Goal: Task Accomplishment & Management: Use online tool/utility

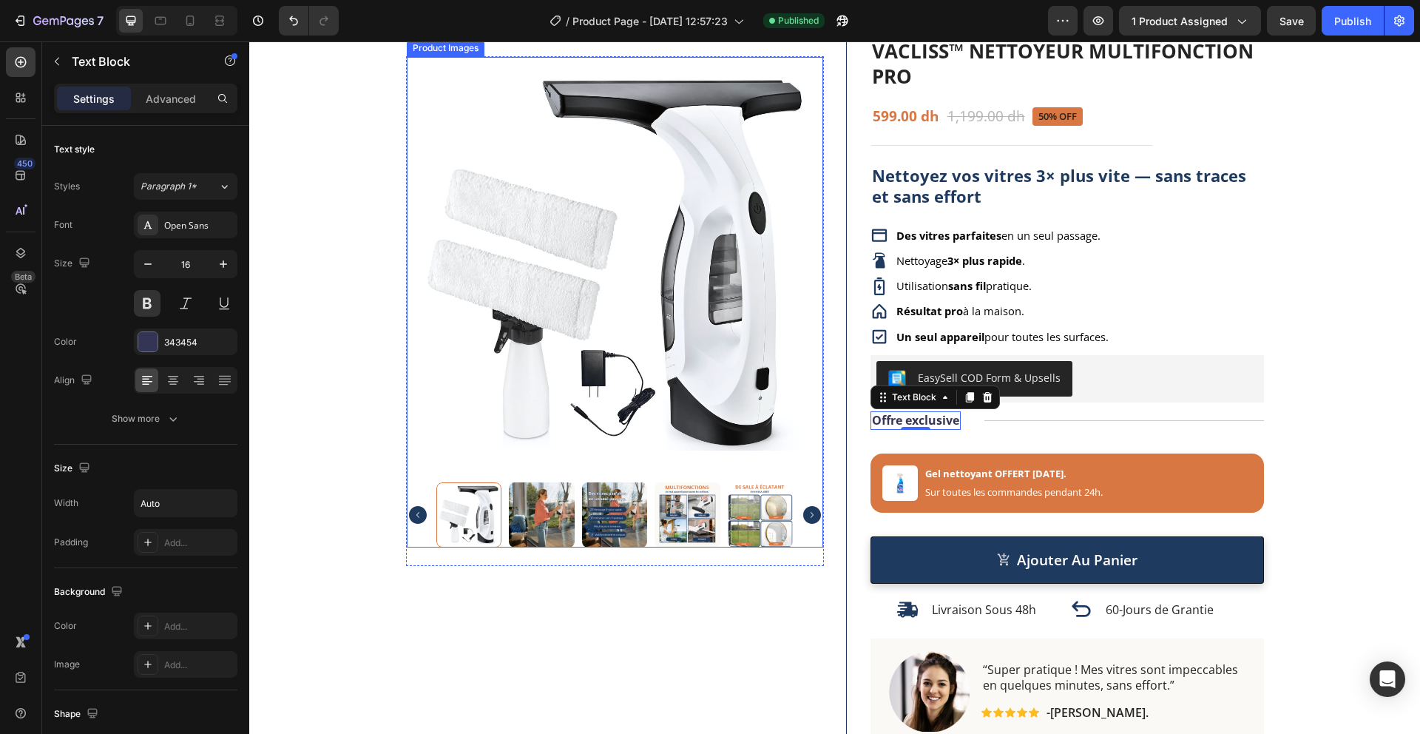
scroll to position [128, 0]
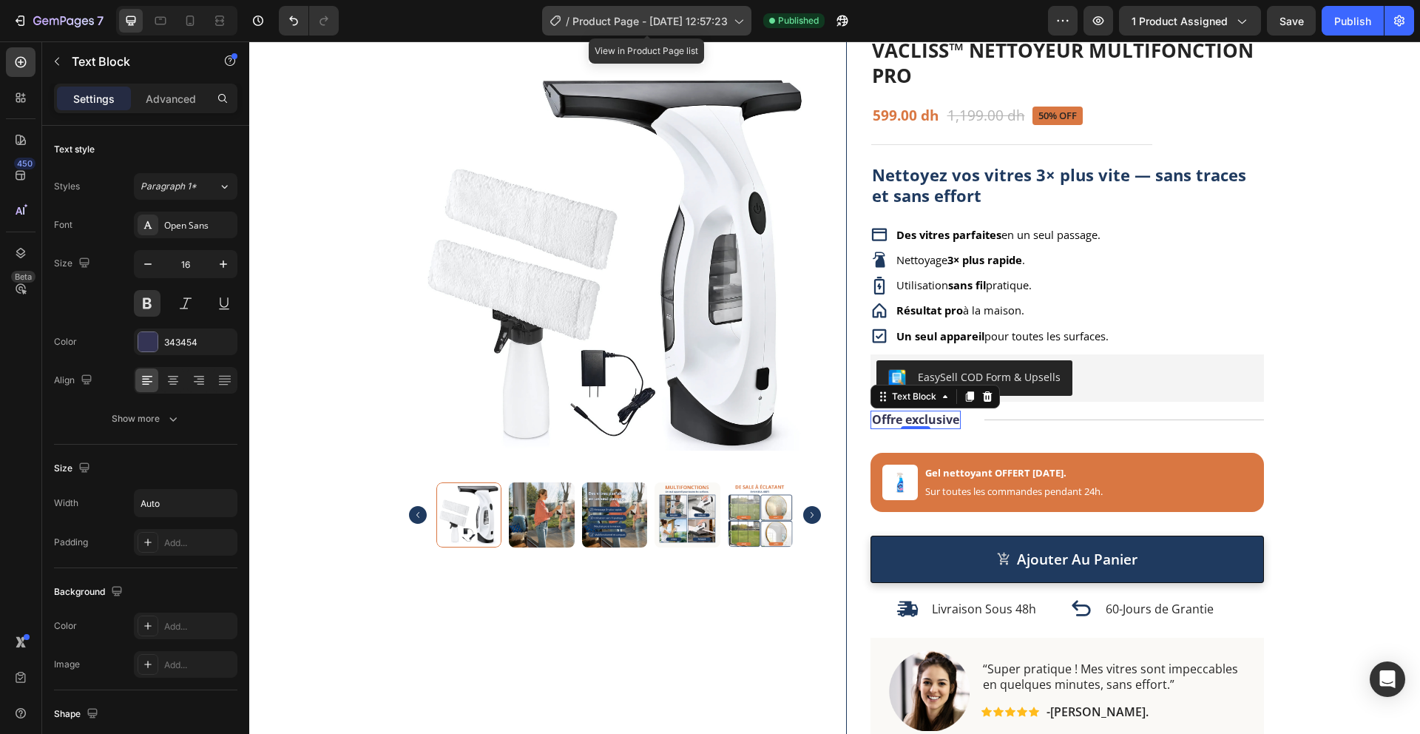
click at [638, 29] on div "/ Product Page - Aug 11, 12:57:23" at bounding box center [646, 21] width 209 height 30
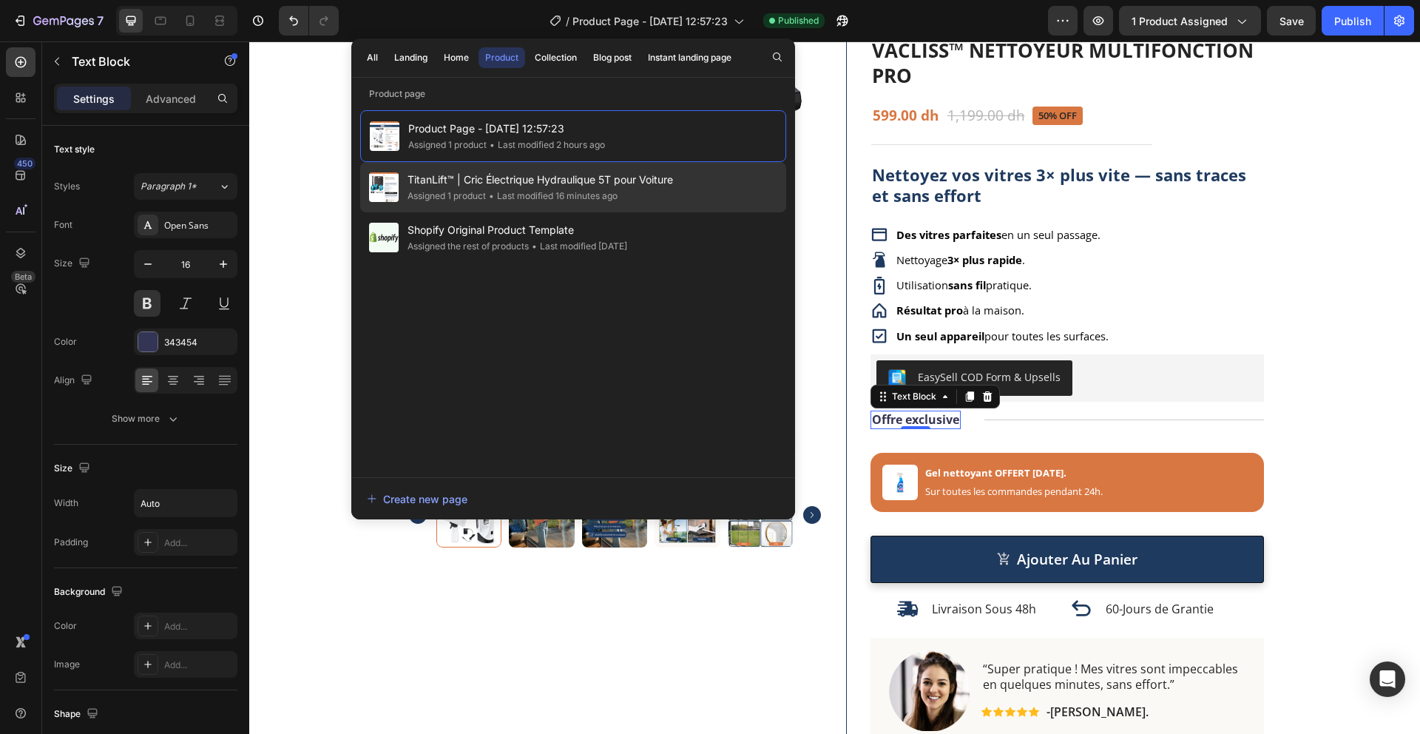
click at [507, 181] on span "TitanLift™ | Cric Électrique Hydraulique 5T pour Voiture" at bounding box center [541, 180] width 266 height 18
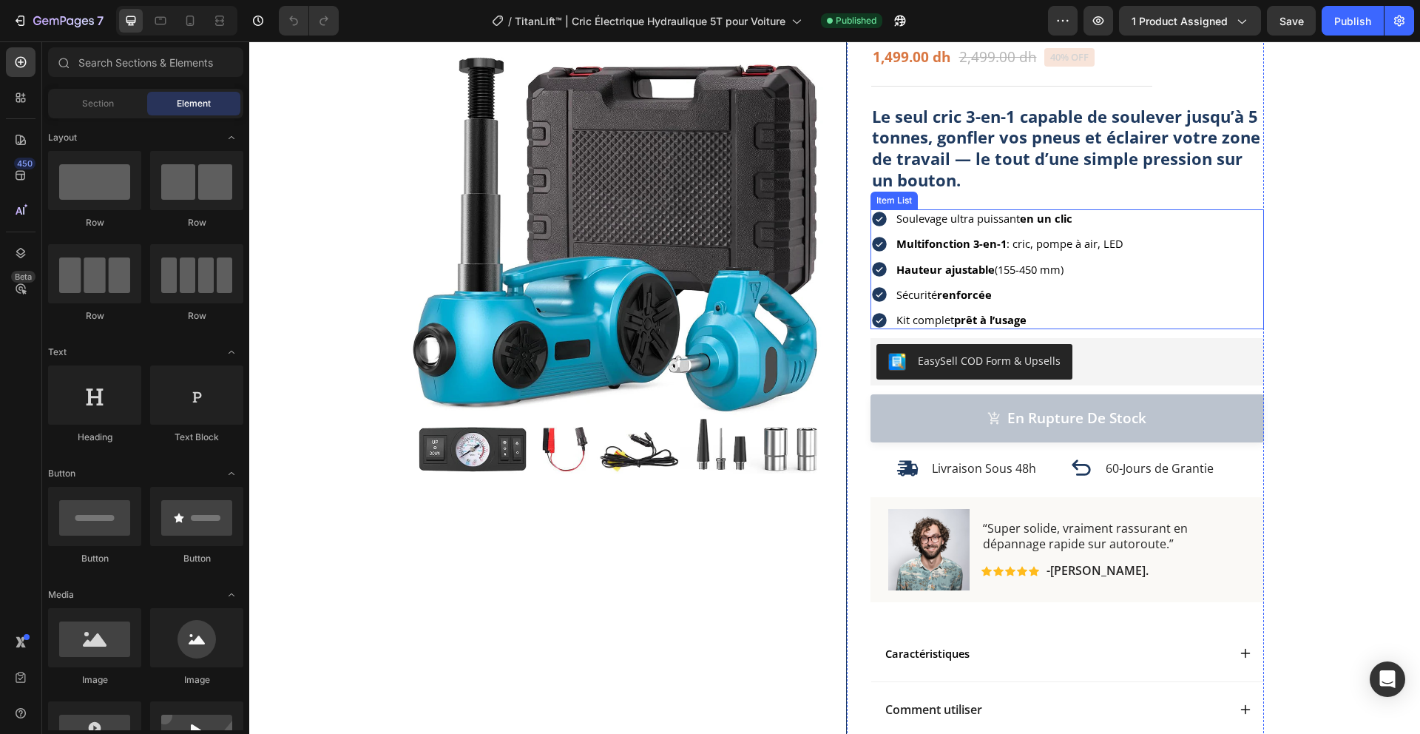
scroll to position [183, 0]
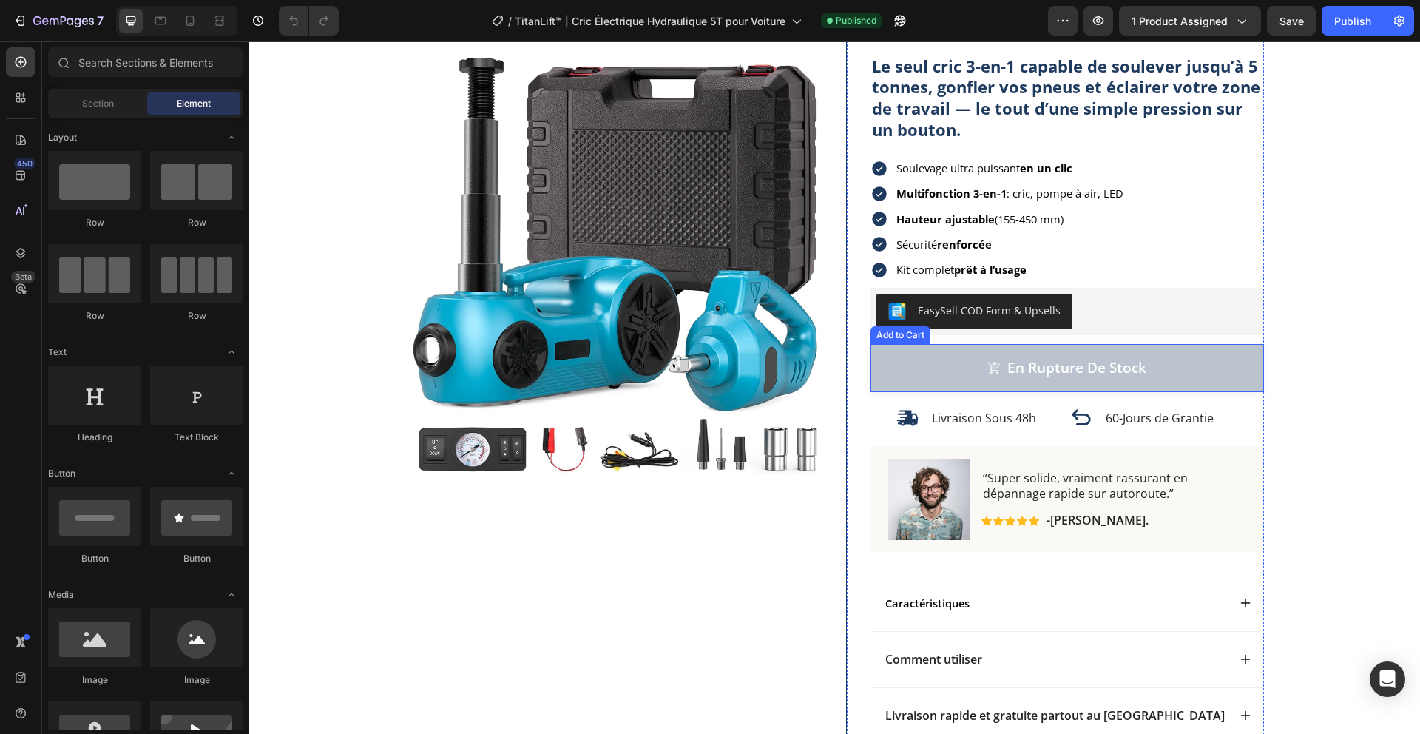
click at [939, 362] on button "En rupture de stock" at bounding box center [1068, 368] width 394 height 48
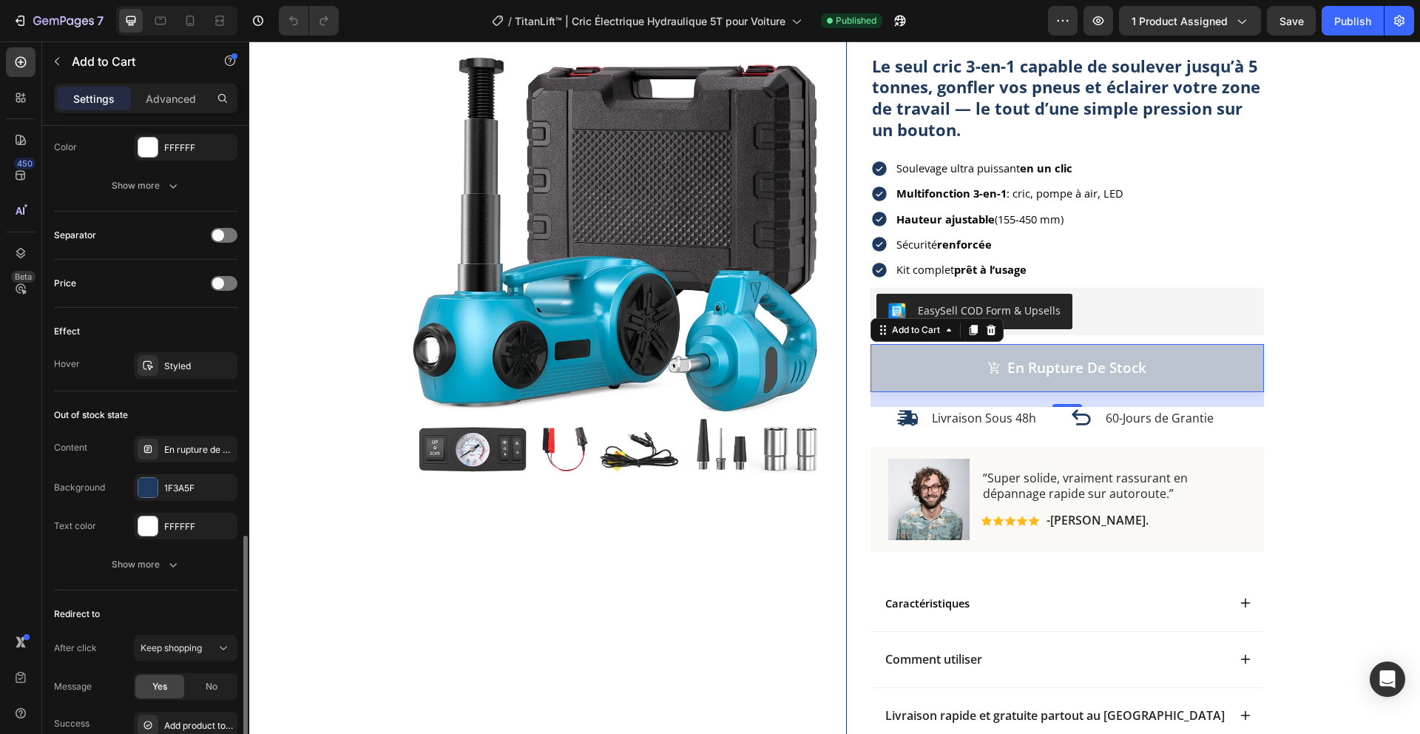
scroll to position [1167, 0]
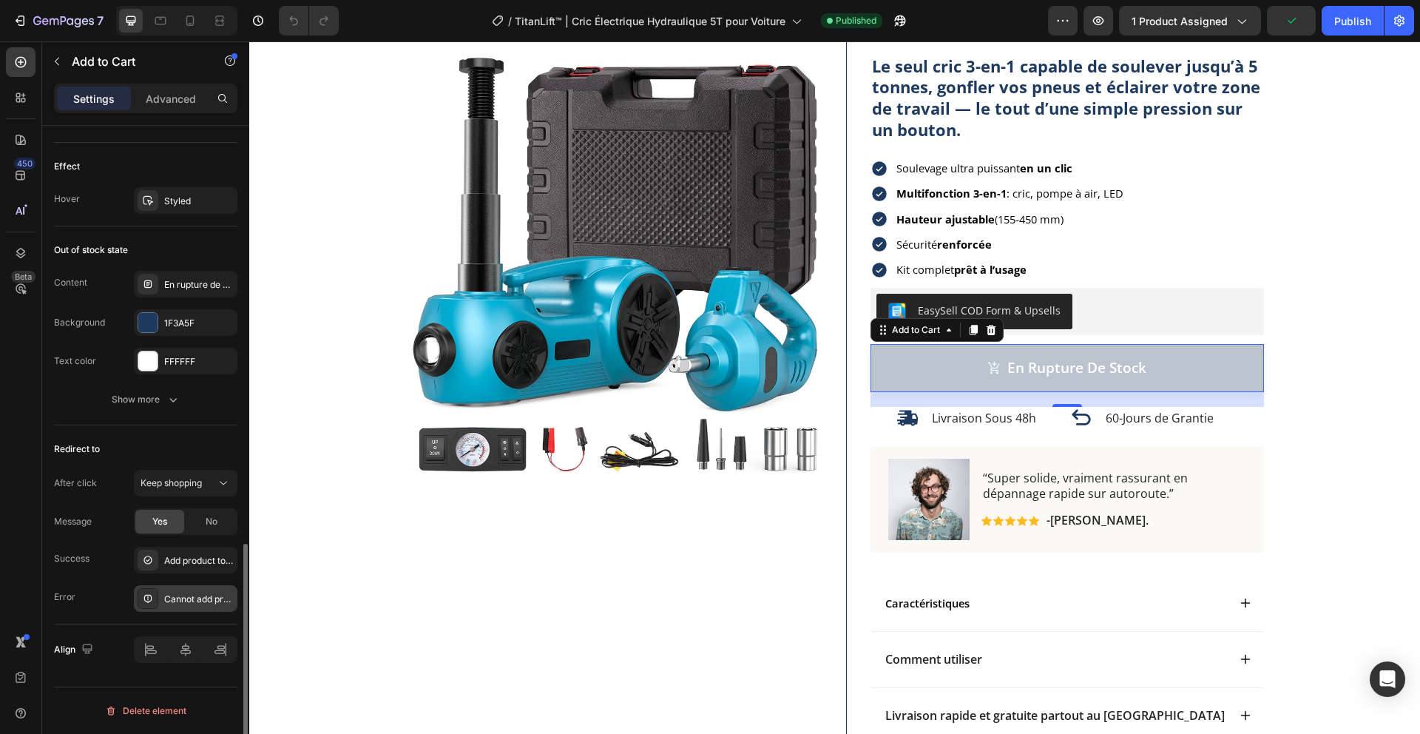
click at [194, 593] on div "Cannot add product to cart" at bounding box center [199, 599] width 70 height 13
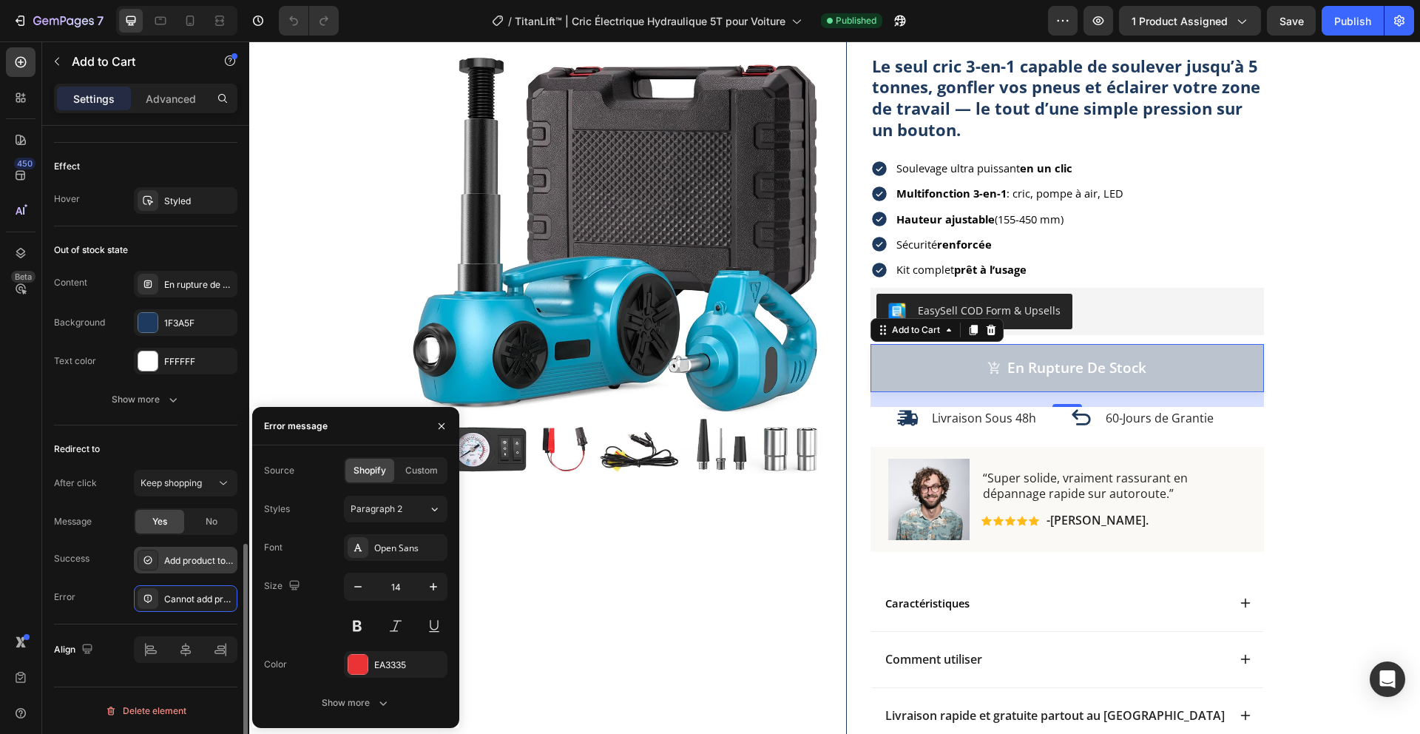
click at [187, 567] on div "Add product to cart successfully" at bounding box center [186, 560] width 104 height 27
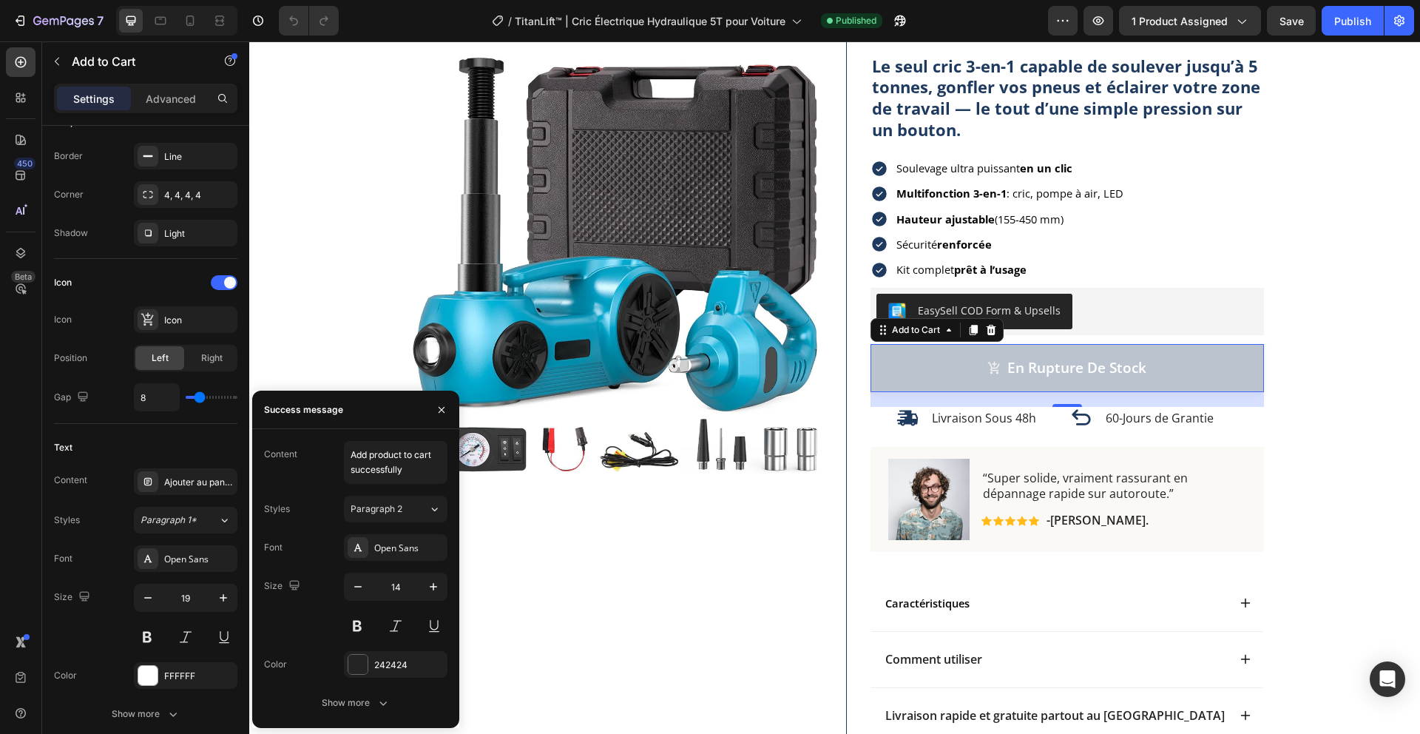
scroll to position [0, 0]
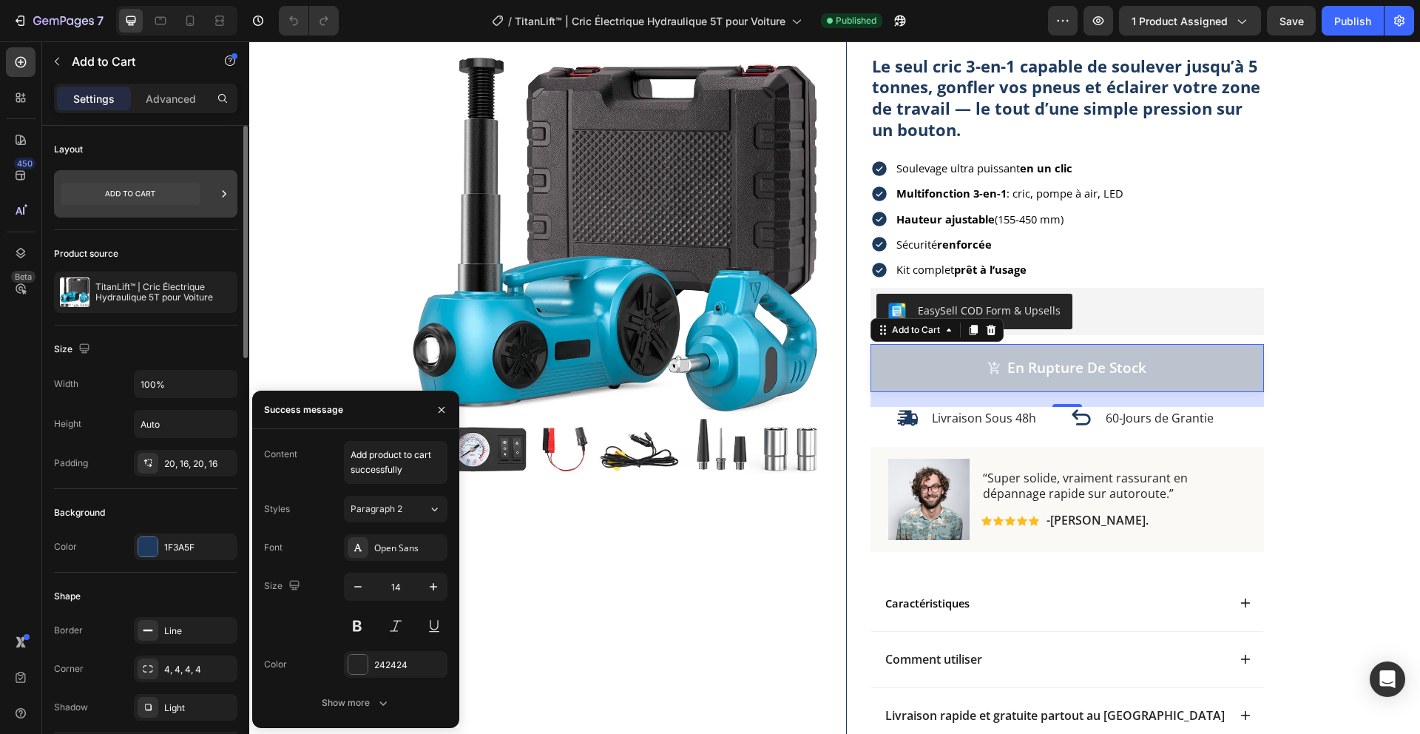
click at [169, 193] on icon at bounding box center [130, 194] width 139 height 22
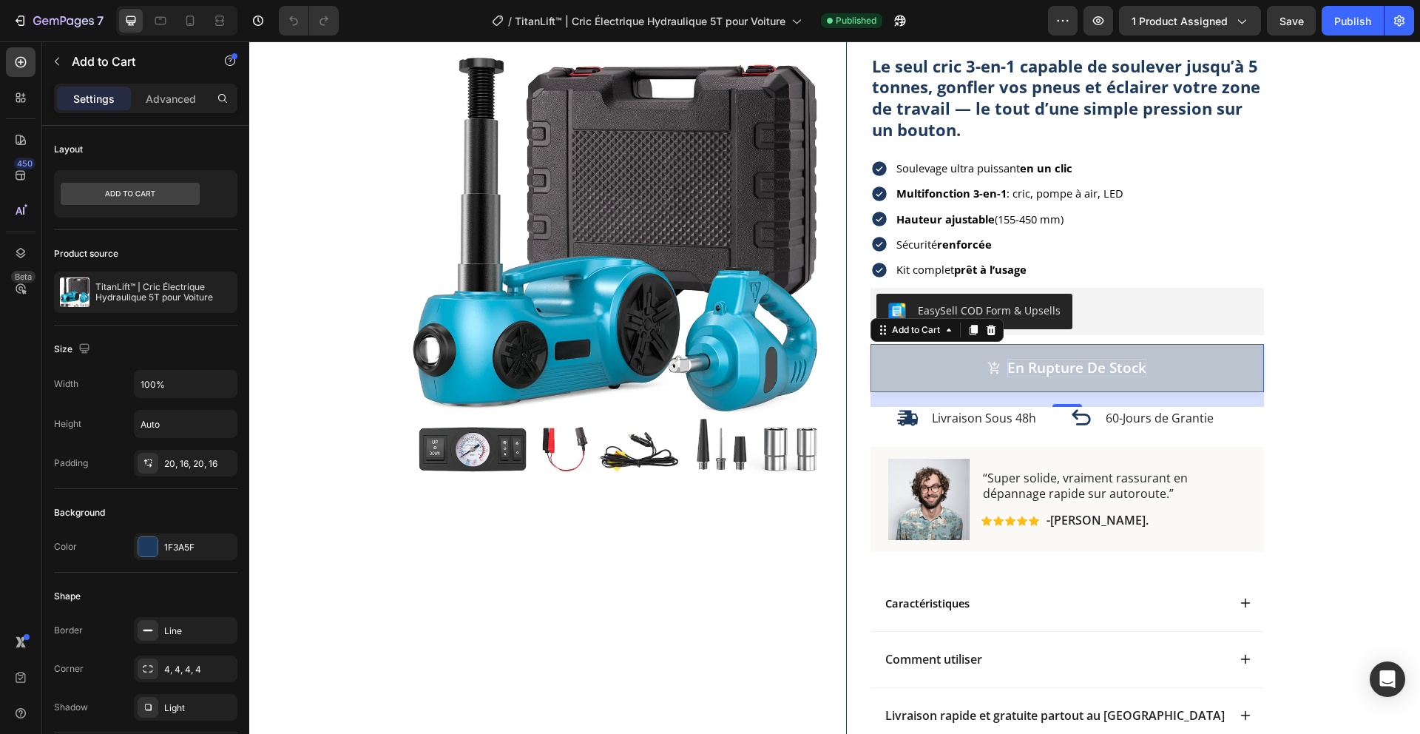
click at [1049, 372] on div "En rupture de stock" at bounding box center [1077, 368] width 139 height 18
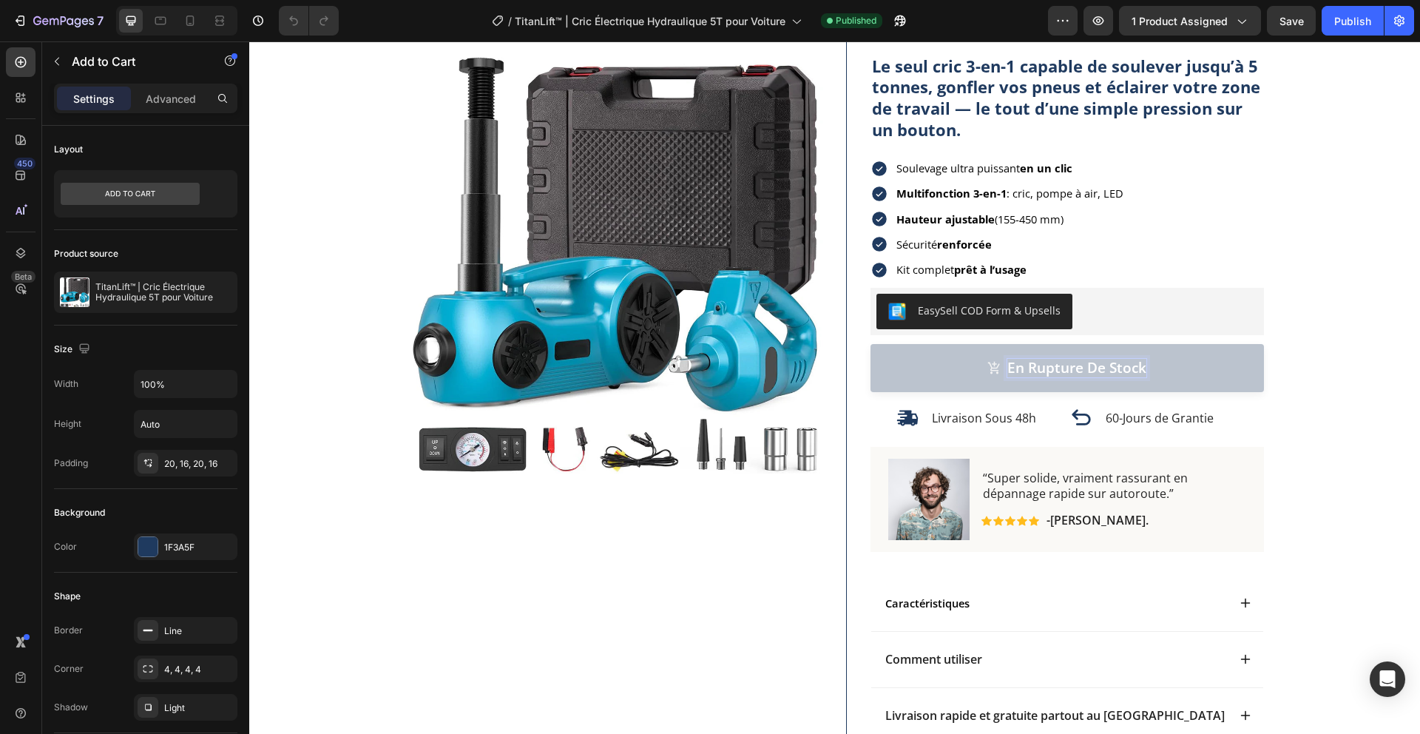
click at [1045, 371] on p "En rupture de stock" at bounding box center [1077, 368] width 139 height 18
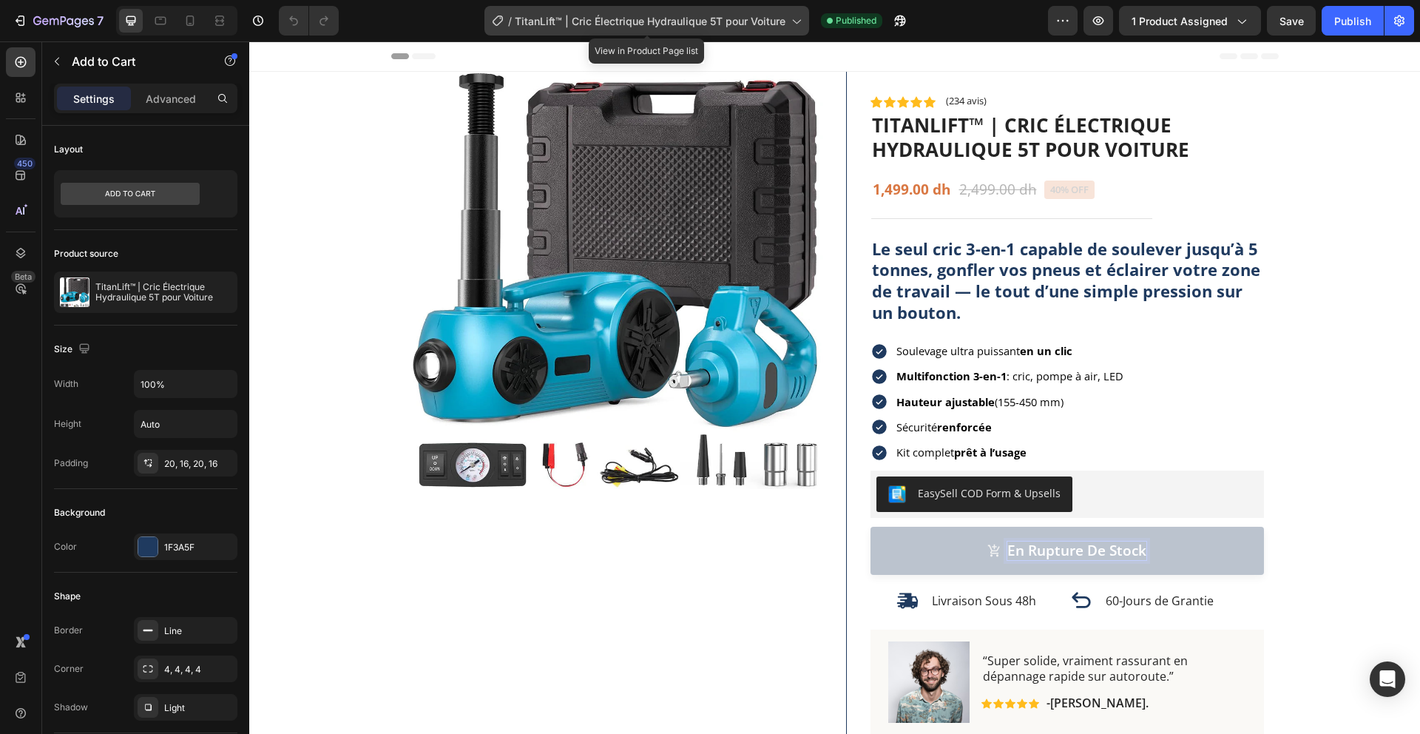
click at [632, 25] on span "TitanLift™ | Cric Électrique Hydraulique 5T pour Voiture" at bounding box center [650, 21] width 271 height 16
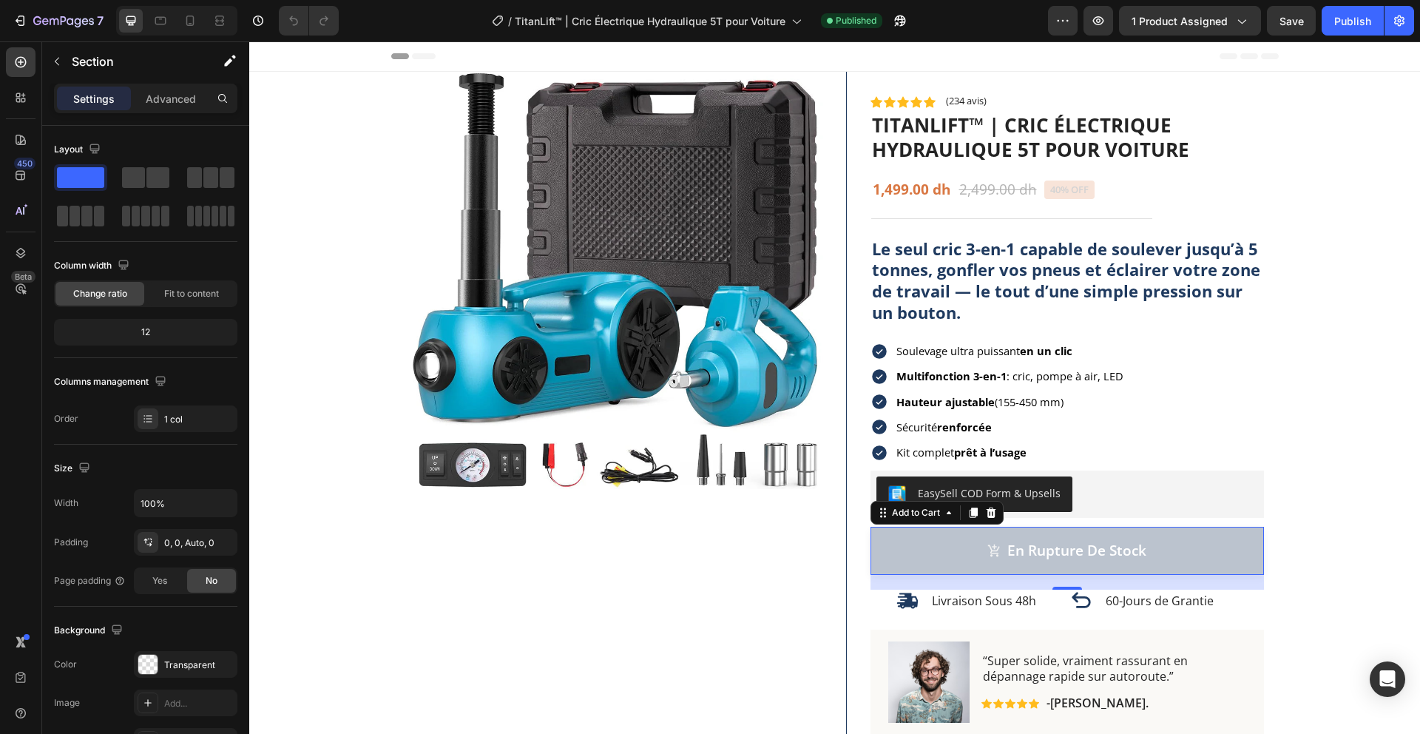
click at [303, 127] on div "Product Images Row Icon Icon Icon Icon Icon Icon List (234 avis) Text Block Row…" at bounding box center [834, 539] width 1171 height 934
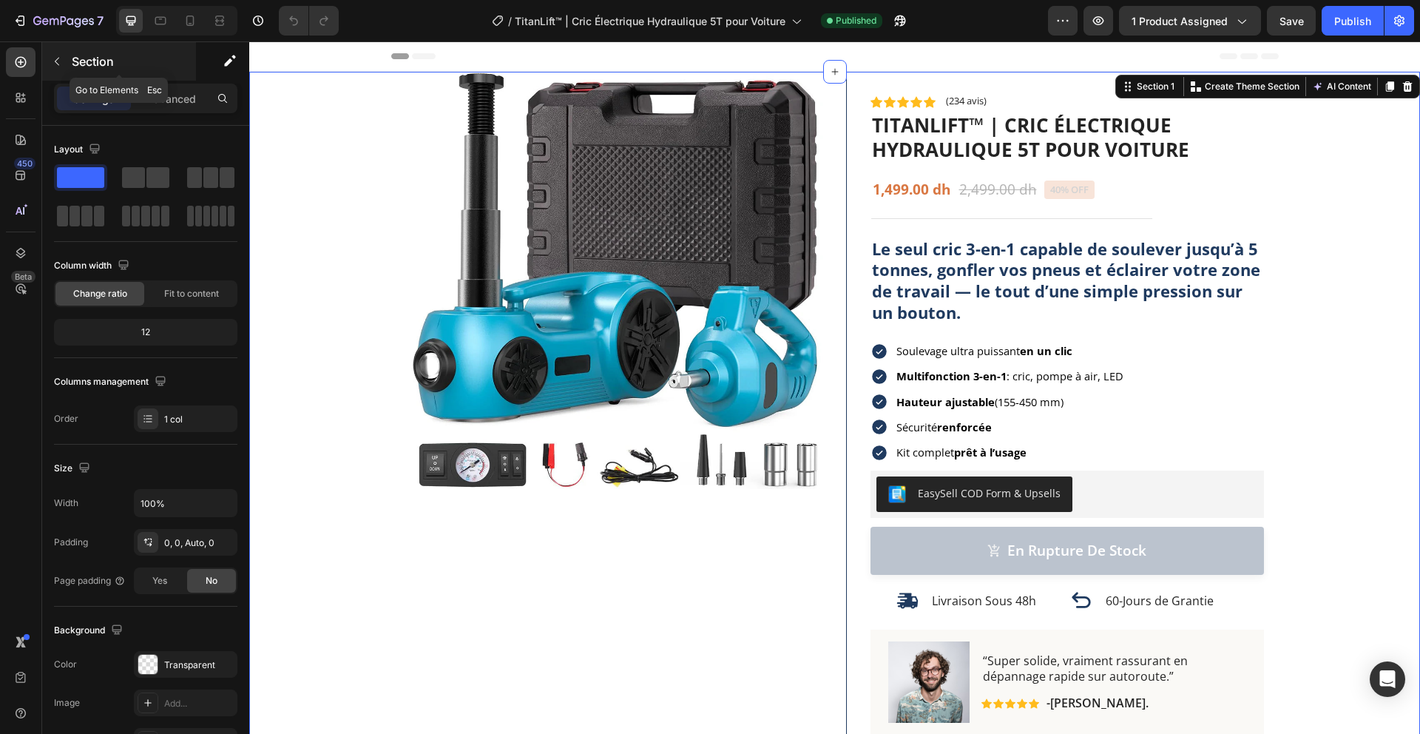
click at [59, 55] on icon "button" at bounding box center [57, 61] width 12 height 12
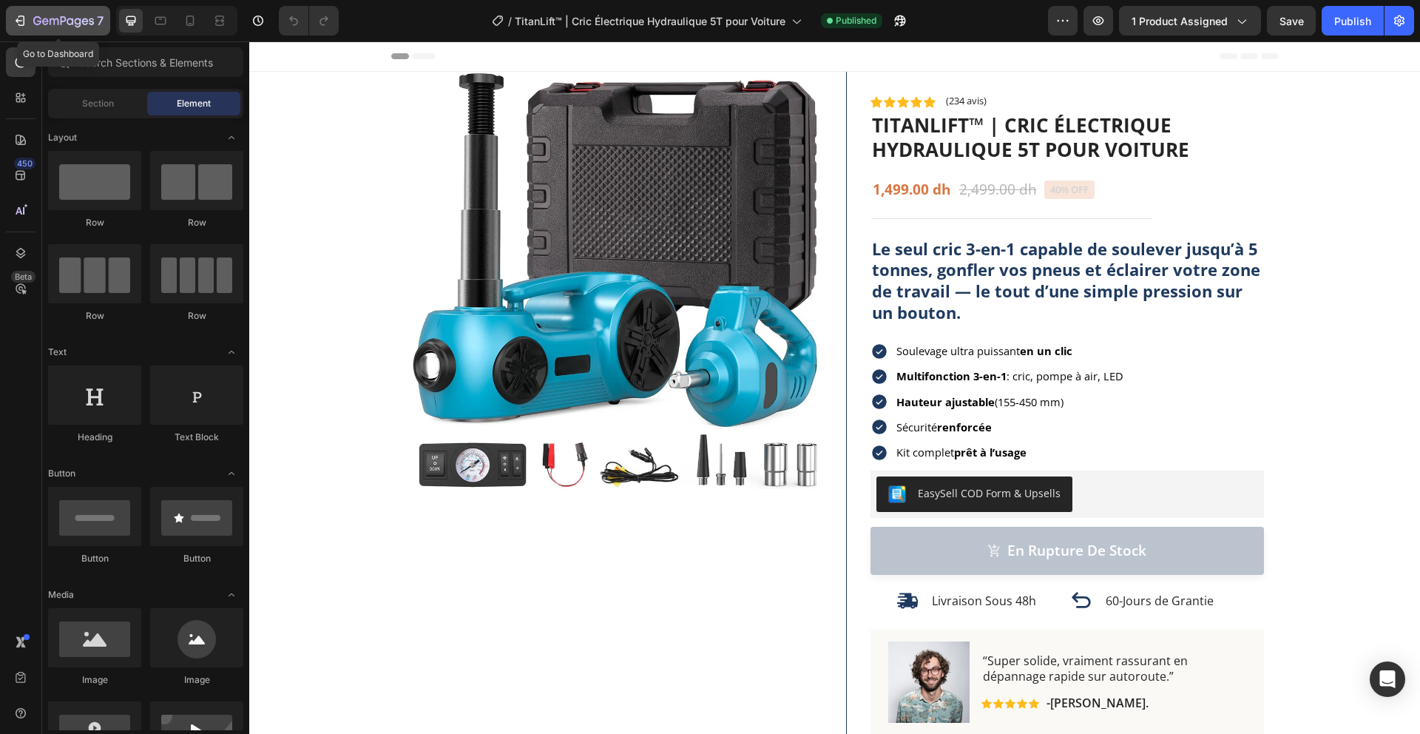
click at [21, 21] on icon "button" at bounding box center [20, 20] width 15 height 15
